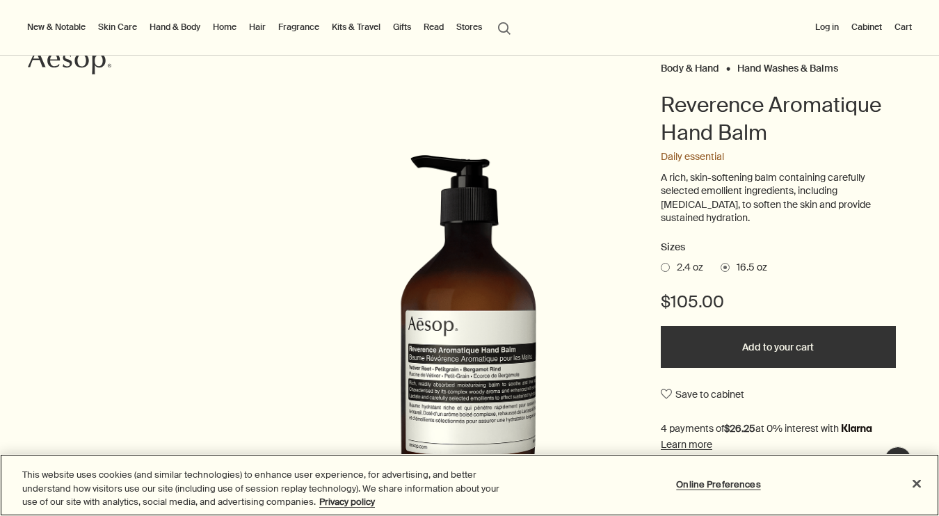
scroll to position [112, 0]
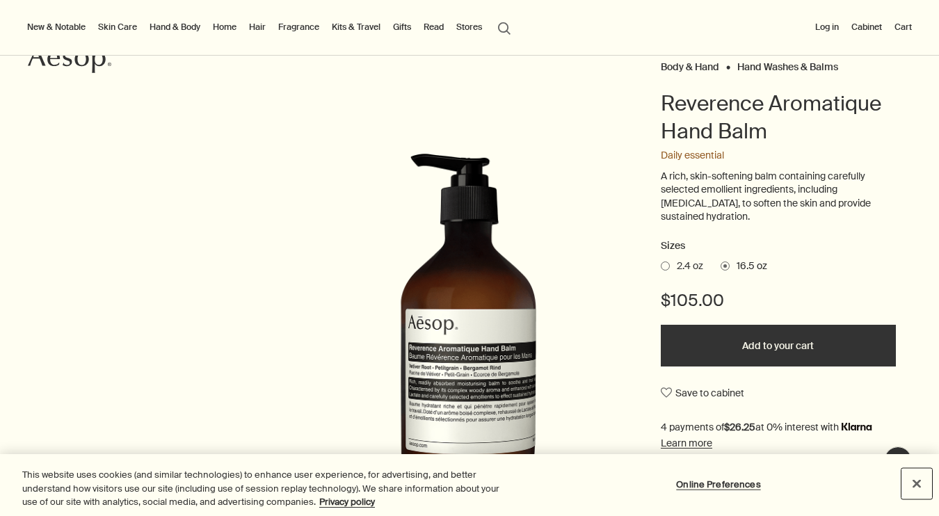
click at [917, 480] on button "Close" at bounding box center [916, 483] width 31 height 31
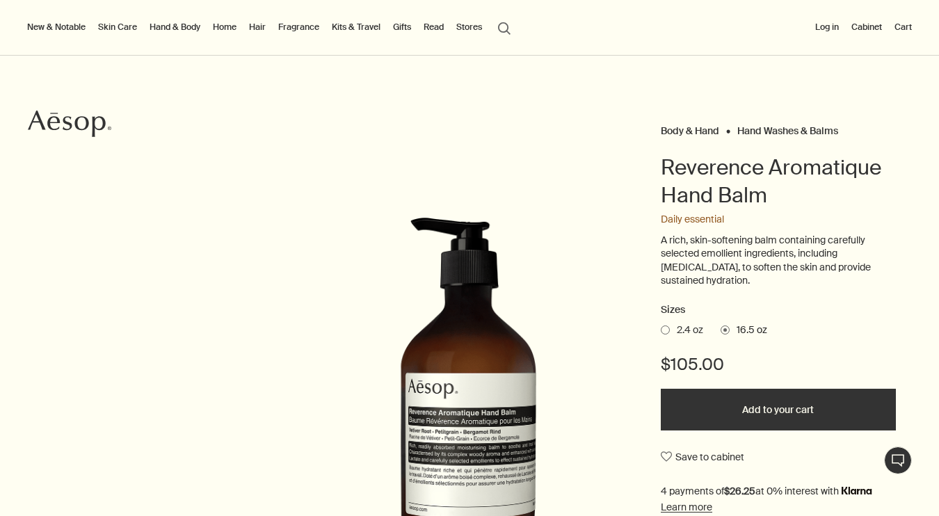
scroll to position [45, 0]
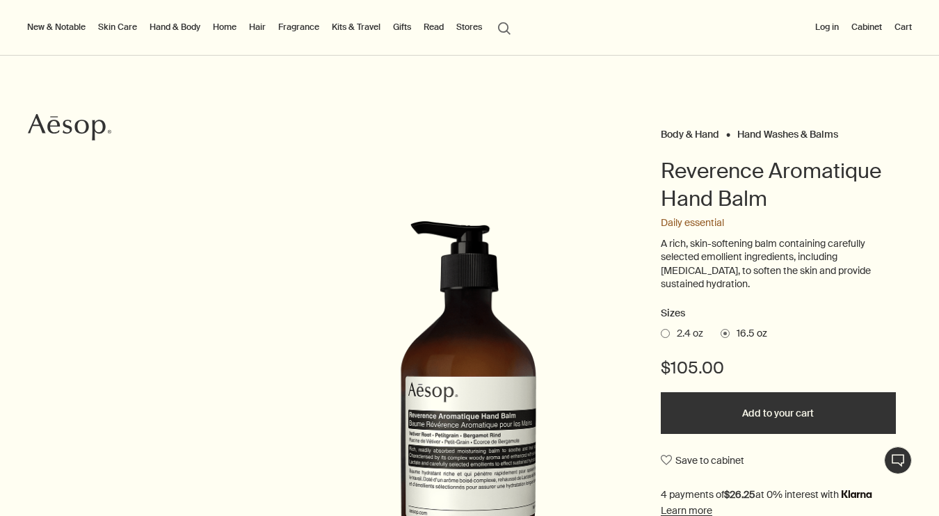
click at [773, 136] on Balms "Hand Washes & Balms" at bounding box center [787, 134] width 101 height 13
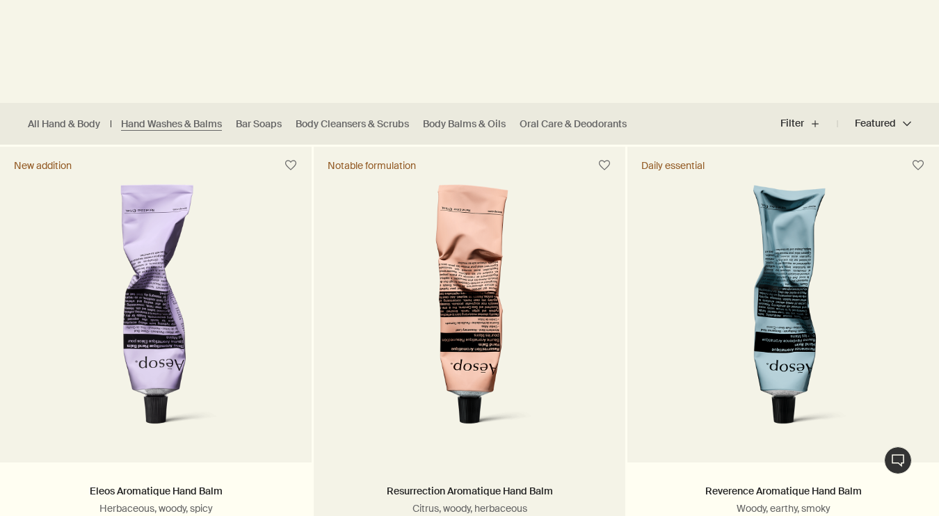
scroll to position [296, 0]
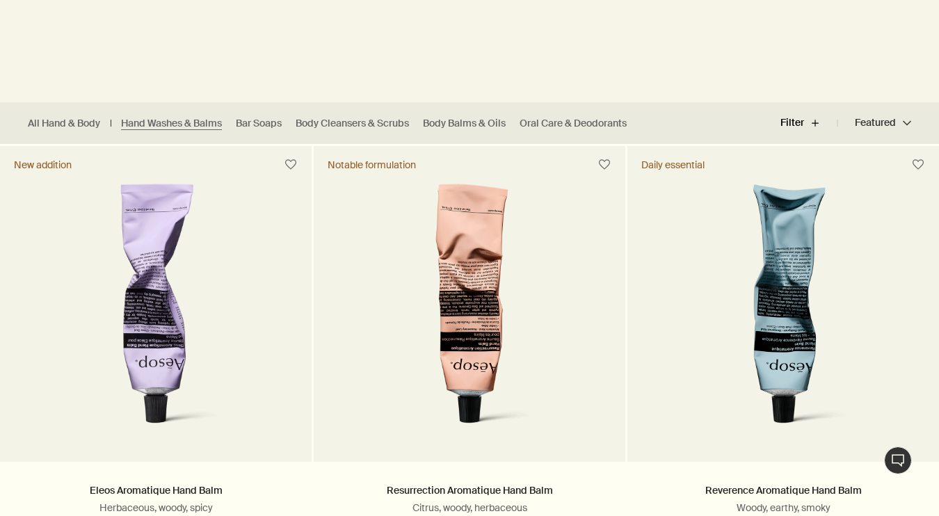
click at [814, 124] on button "Filter plus" at bounding box center [808, 122] width 57 height 33
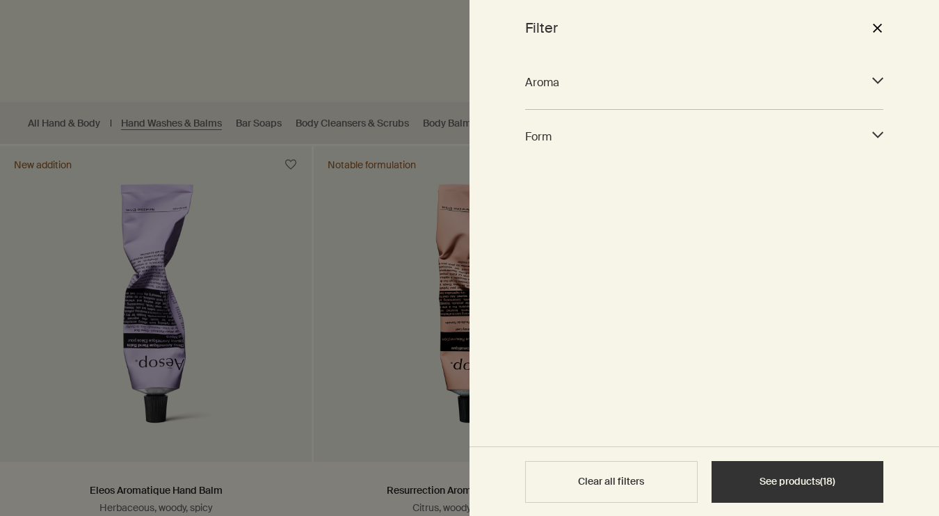
click at [880, 130] on icon "downArrow" at bounding box center [877, 134] width 11 height 11
click at [871, 23] on button "close" at bounding box center [876, 28] width 17 height 24
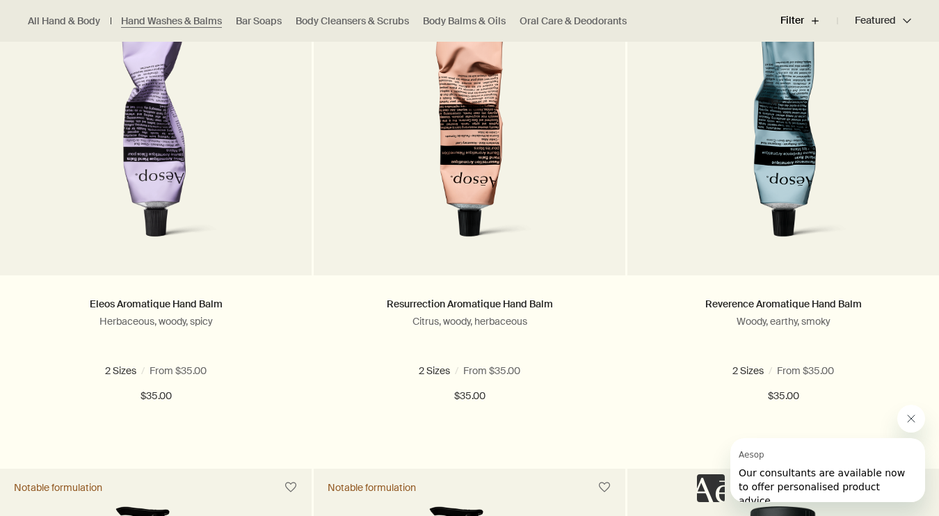
scroll to position [484, 0]
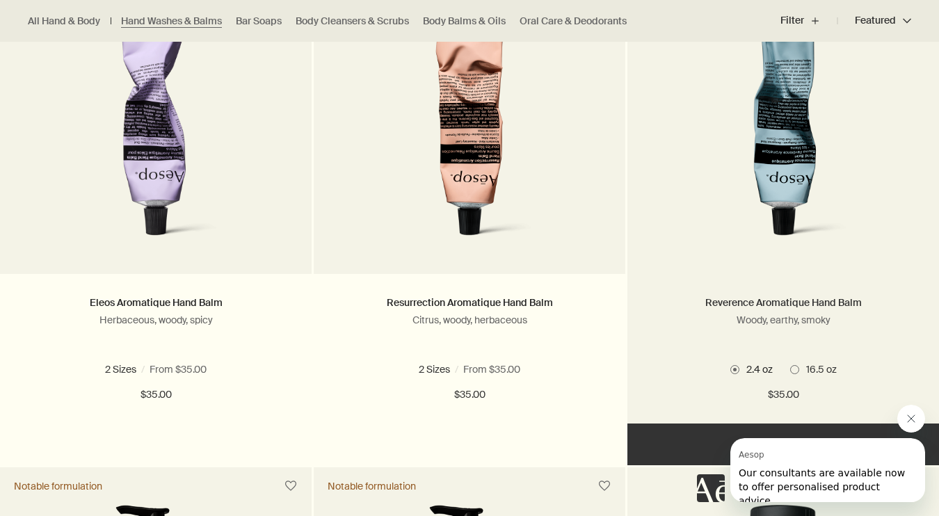
click at [818, 299] on link "Reverence Aromatique Hand Balm" at bounding box center [783, 302] width 156 height 13
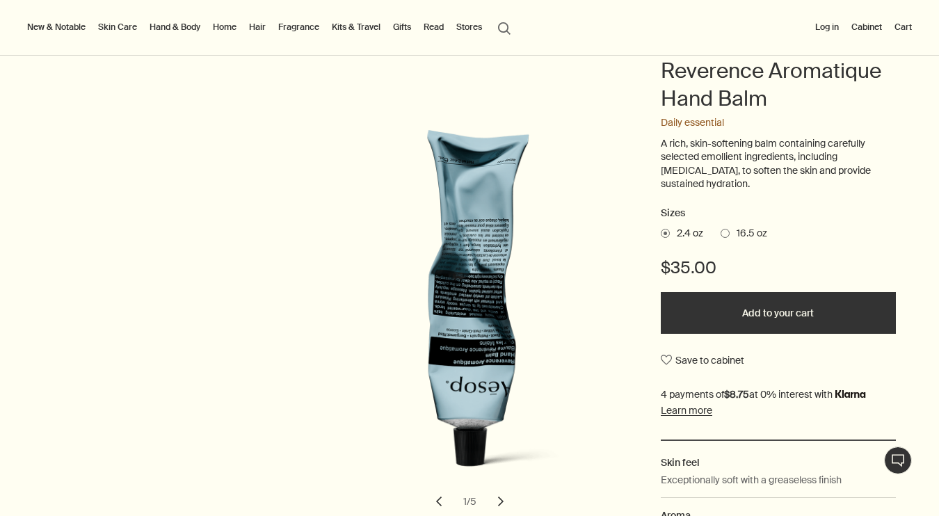
scroll to position [157, 0]
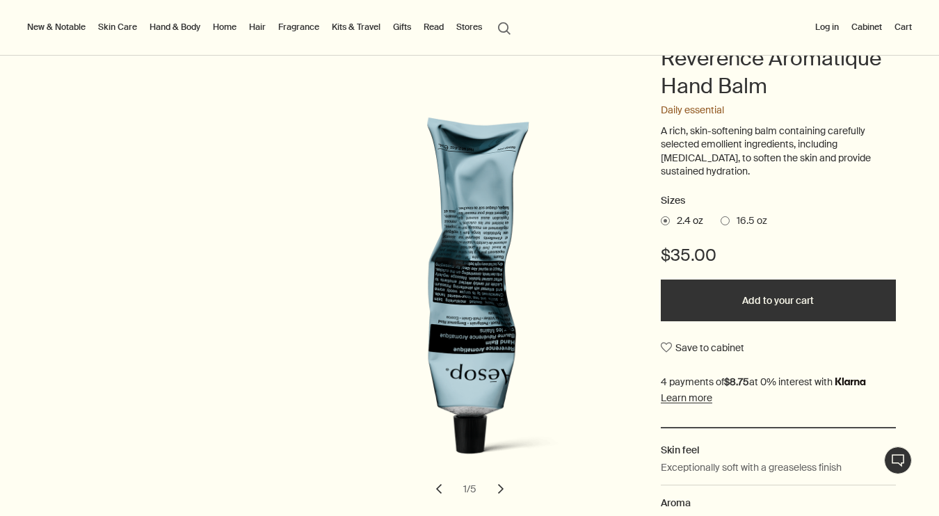
click at [724, 220] on span at bounding box center [724, 220] width 9 height 9
click at [720, 220] on input "16.5 oz" at bounding box center [720, 218] width 0 height 9
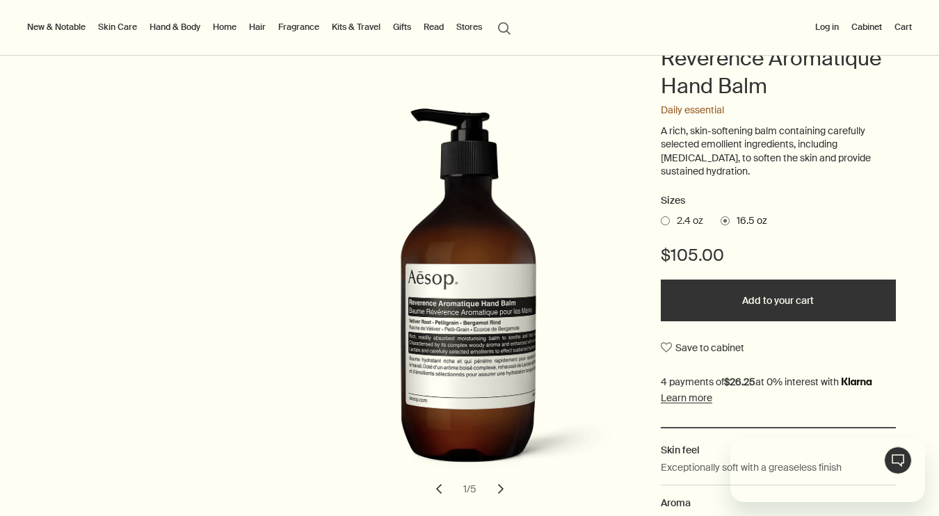
scroll to position [0, 0]
